Goal: Task Accomplishment & Management: Manage account settings

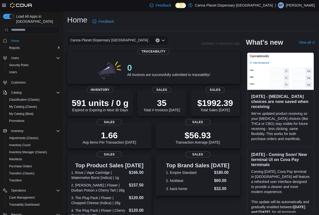
click at [310, 6] on p "[PERSON_NAME]" at bounding box center [300, 5] width 29 height 6
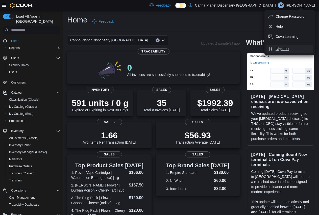
click at [290, 48] on button "Sign Out" at bounding box center [290, 49] width 47 height 8
